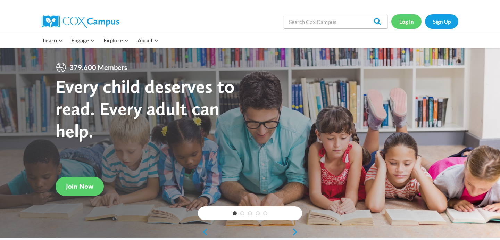
click at [404, 18] on link "Log In" at bounding box center [406, 21] width 30 height 14
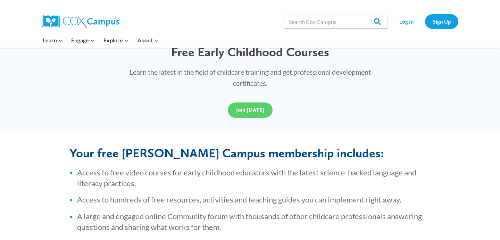
scroll to position [199, 0]
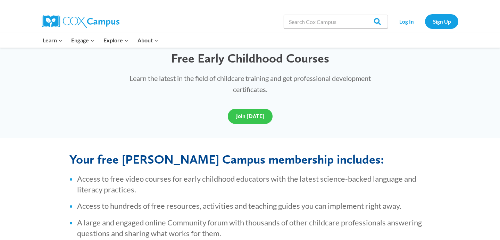
click at [255, 116] on span "Join [DATE]" at bounding box center [250, 116] width 28 height 7
click at [253, 117] on span "Join [DATE]" at bounding box center [250, 116] width 28 height 7
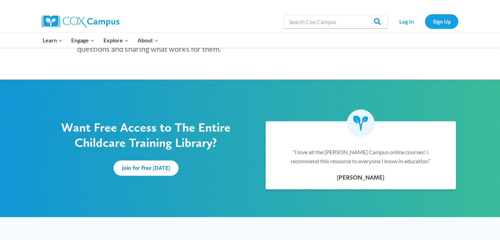
scroll to position [382, 0]
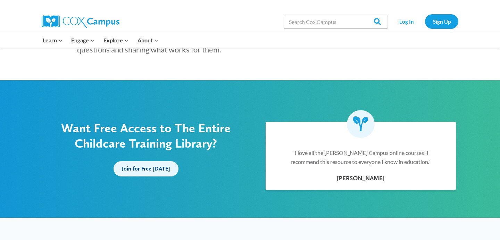
click at [162, 169] on span "Join for Free [DATE]" at bounding box center [146, 168] width 48 height 7
click at [397, 19] on link "Log In" at bounding box center [406, 21] width 30 height 14
